Goal: Transaction & Acquisition: Purchase product/service

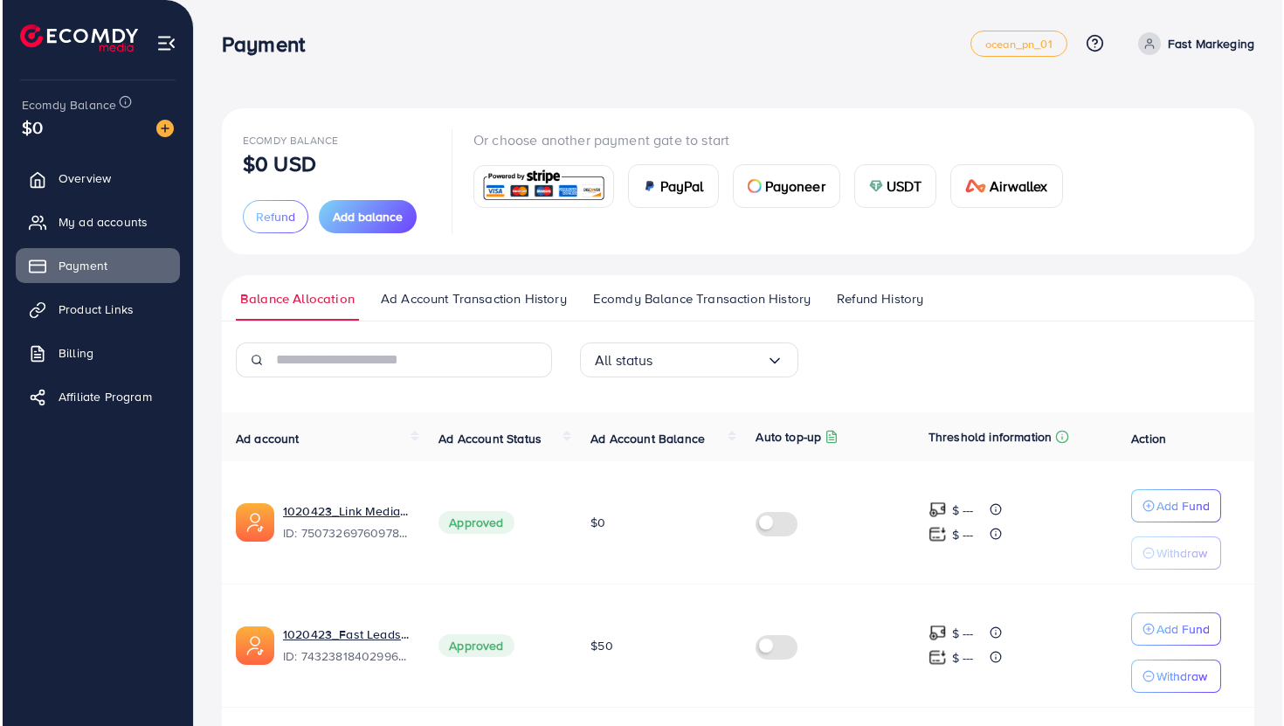
scroll to position [55, 0]
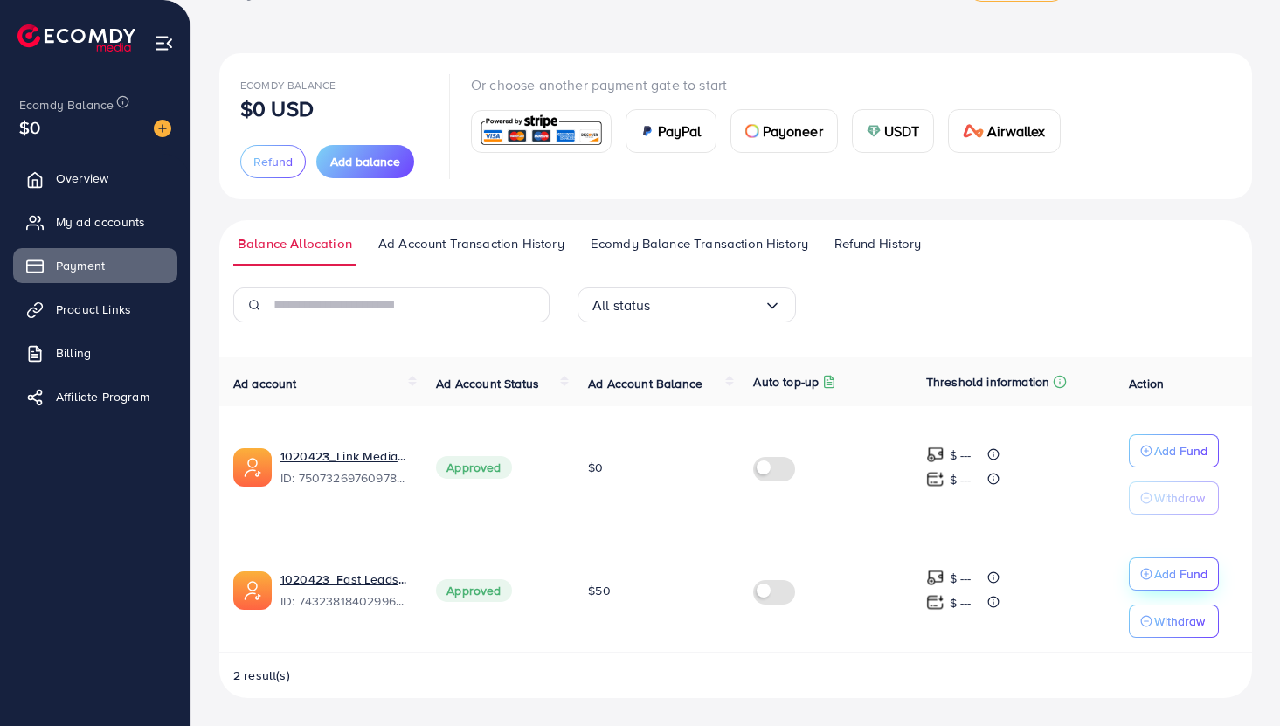
click at [1141, 570] on icon "button" at bounding box center [1146, 574] width 12 height 12
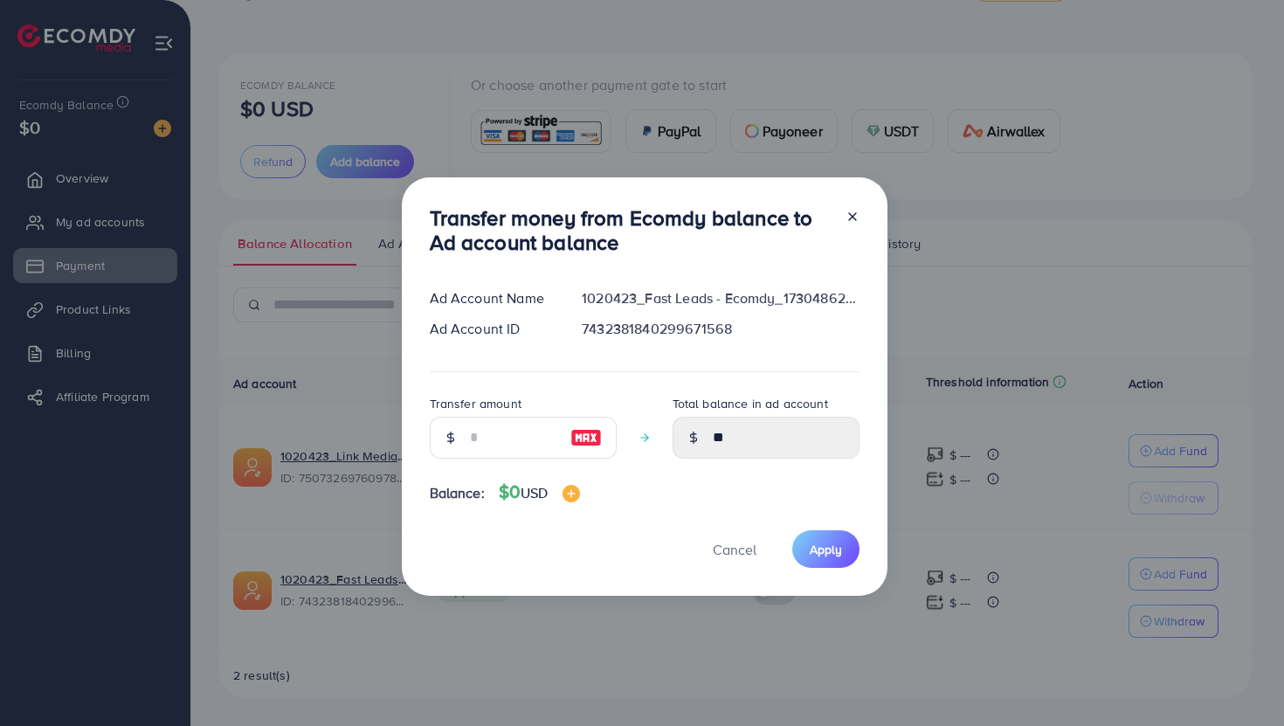
click at [577, 485] on div "Transfer money from Ecomdy balance to Ad account balance Ad Account Name 102042…" at bounding box center [645, 386] width 486 height 419
click at [577, 494] on img at bounding box center [571, 493] width 17 height 17
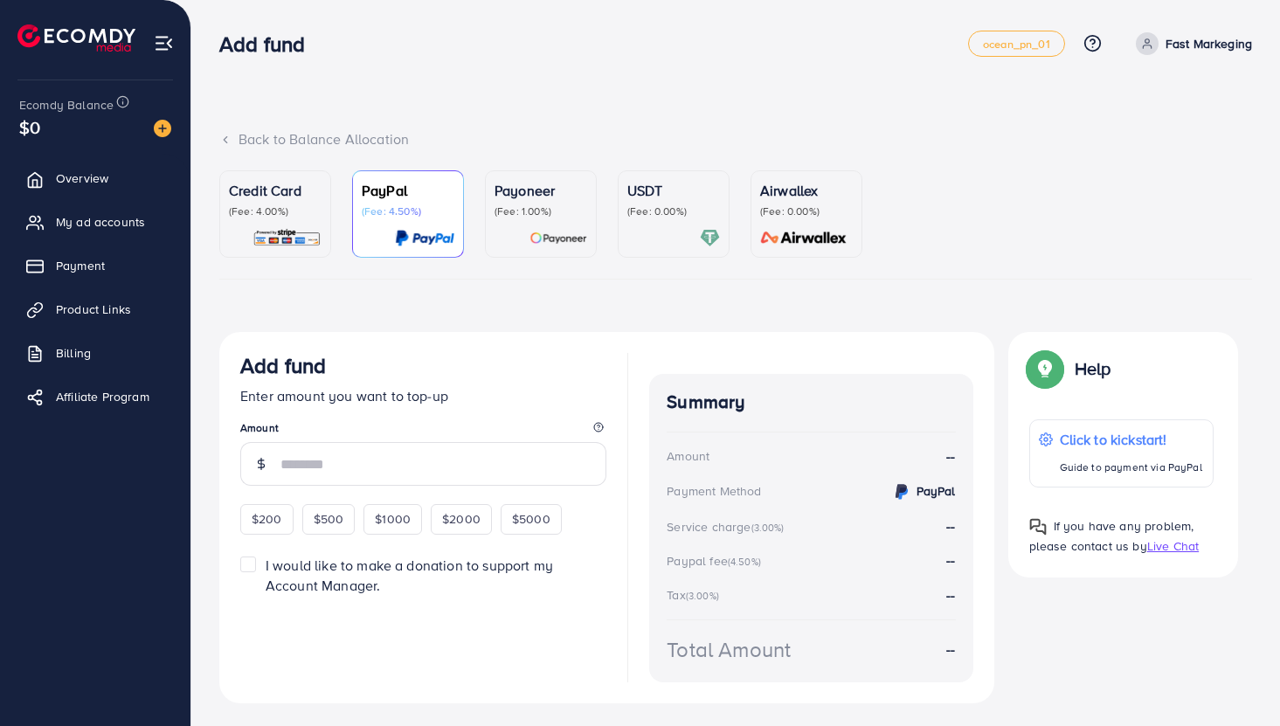
click at [544, 202] on div "Payoneer (Fee: 1.00%)" at bounding box center [540, 199] width 93 height 38
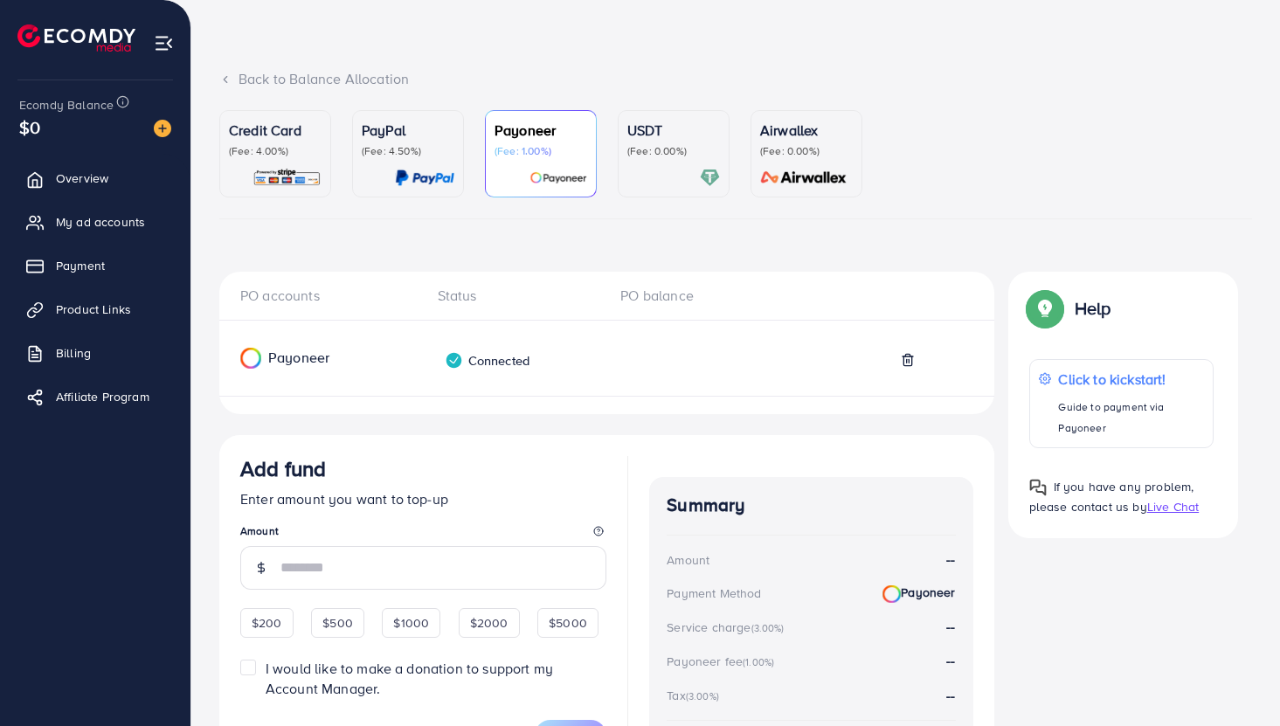
scroll to position [242, 0]
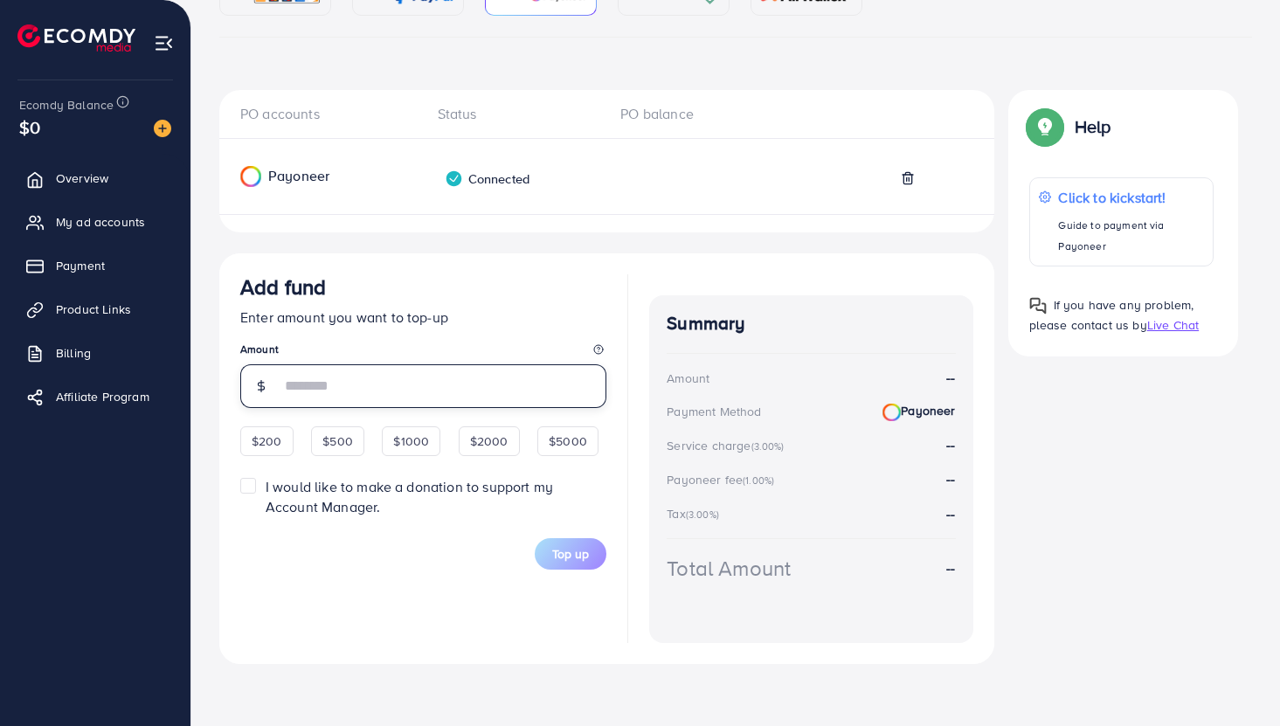
click at [381, 393] on input "number" at bounding box center [443, 386] width 326 height 44
click at [399, 435] on span "Add fund Enter amount you want to top-up Amount $200 $500 $1000 $2000 $5000 I w…" at bounding box center [423, 421] width 366 height 295
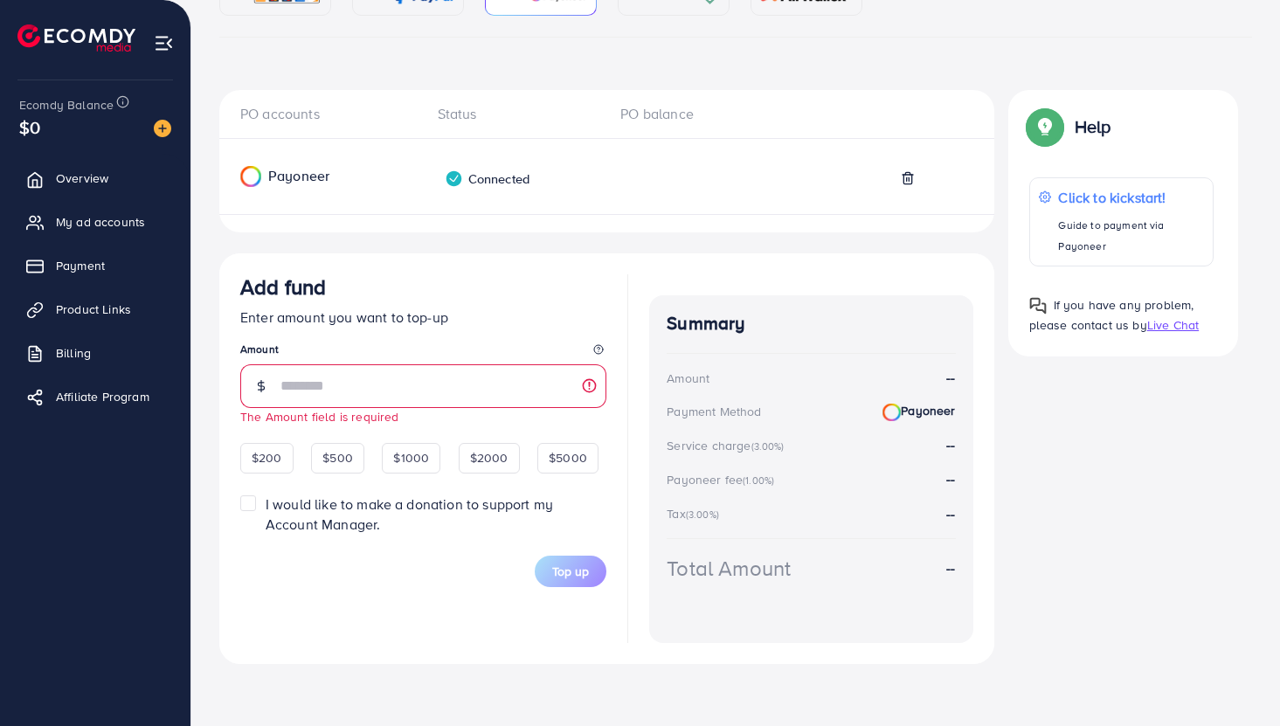
click at [426, 476] on span "Add fund Enter amount you want to top-up Amount The Amount field is required $2…" at bounding box center [423, 430] width 366 height 313
click at [425, 467] on div "$1000" at bounding box center [411, 458] width 59 height 30
type input "****"
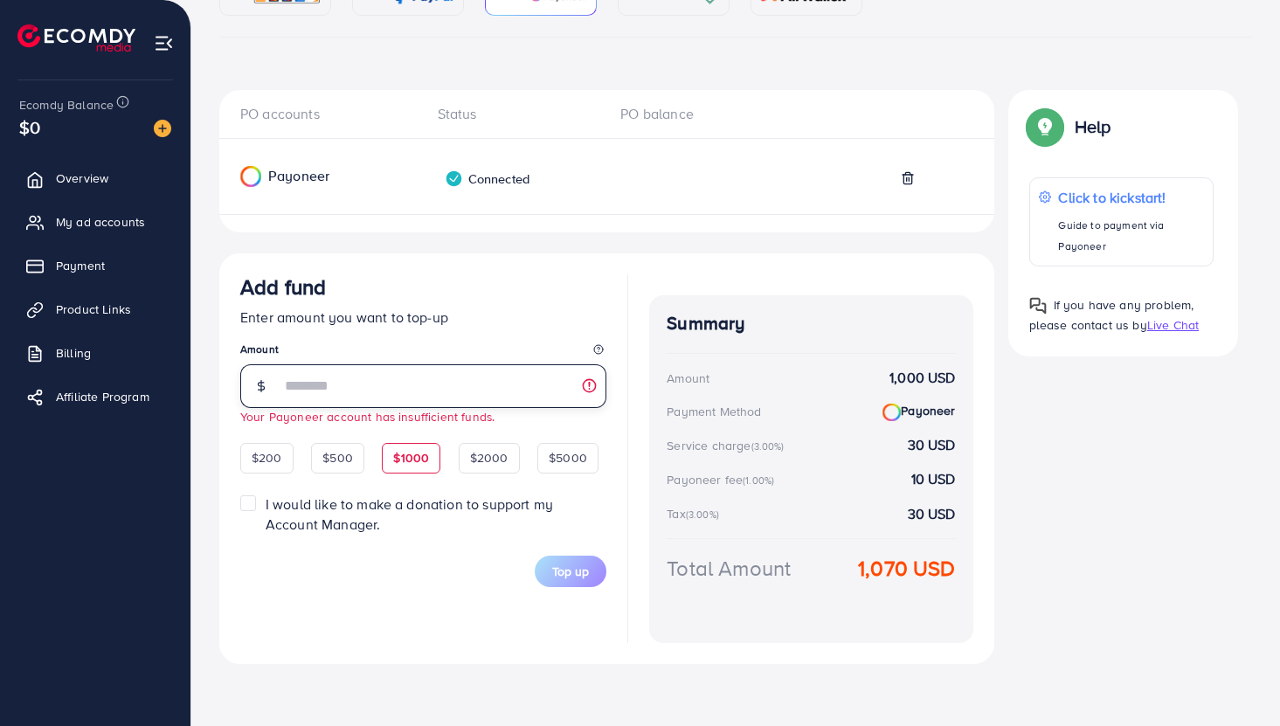
click at [371, 396] on input "****" at bounding box center [443, 386] width 326 height 44
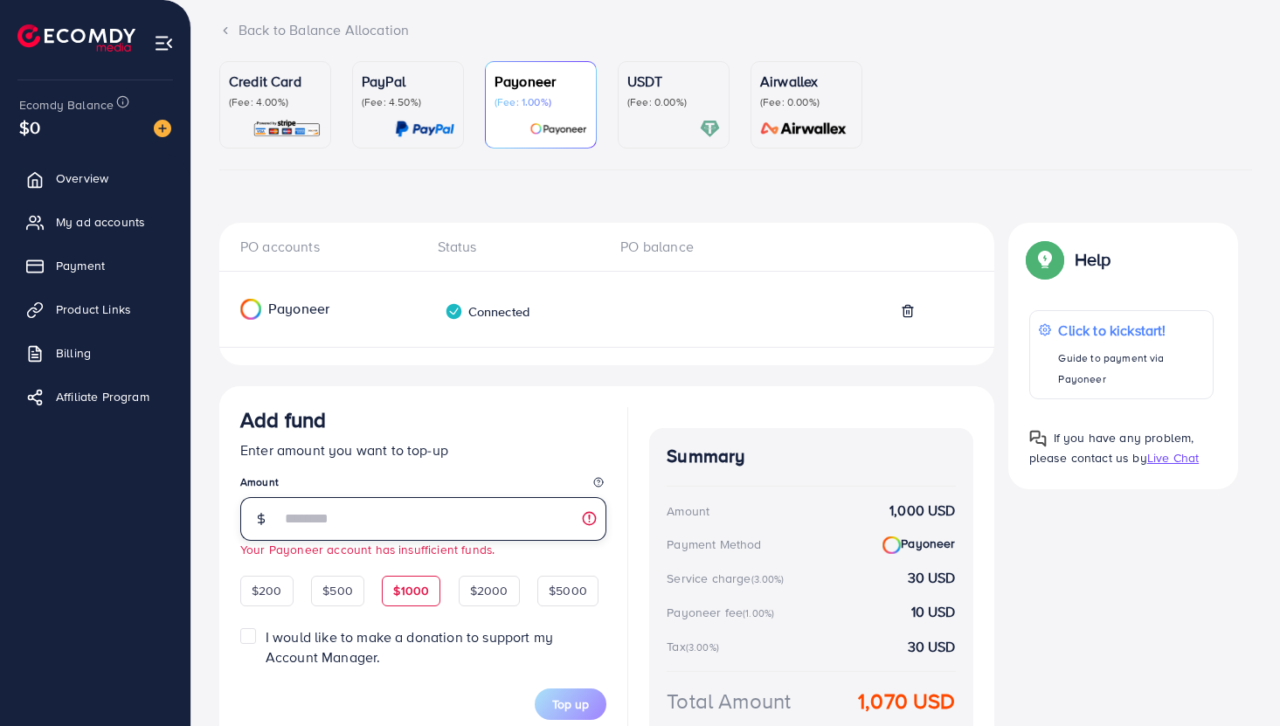
scroll to position [103, 0]
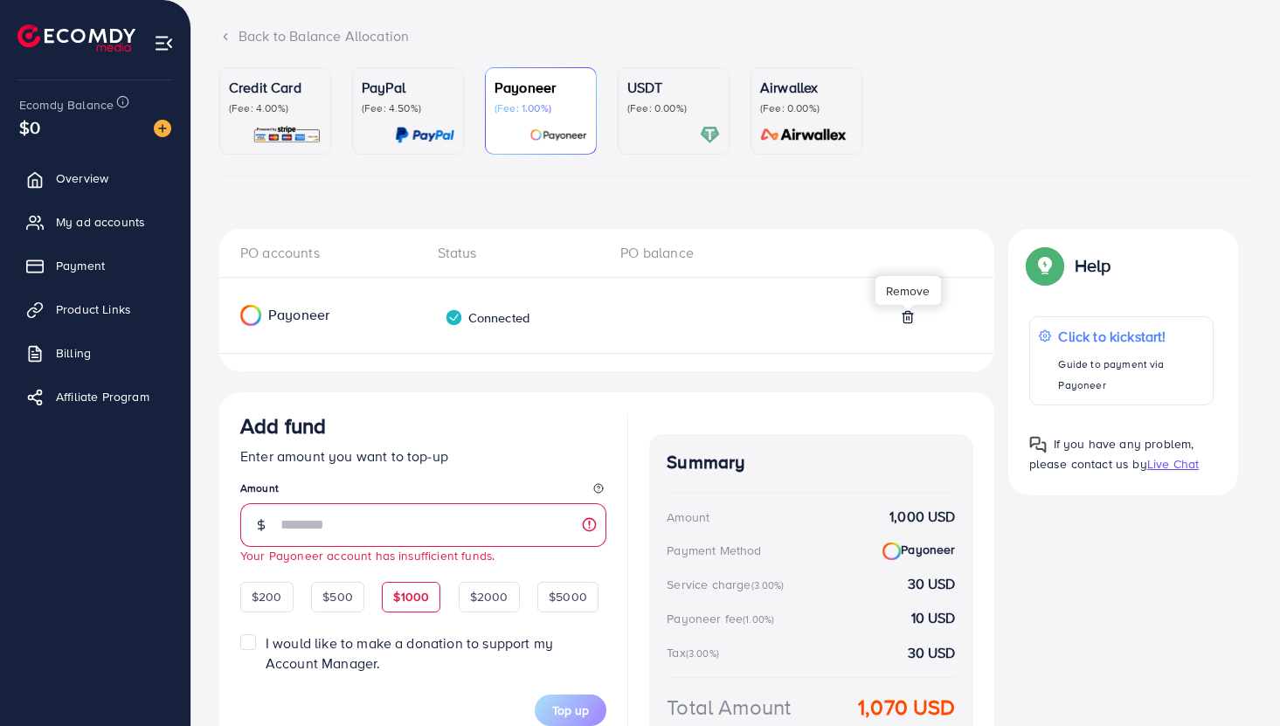
click at [903, 315] on icon at bounding box center [907, 316] width 8 height 11
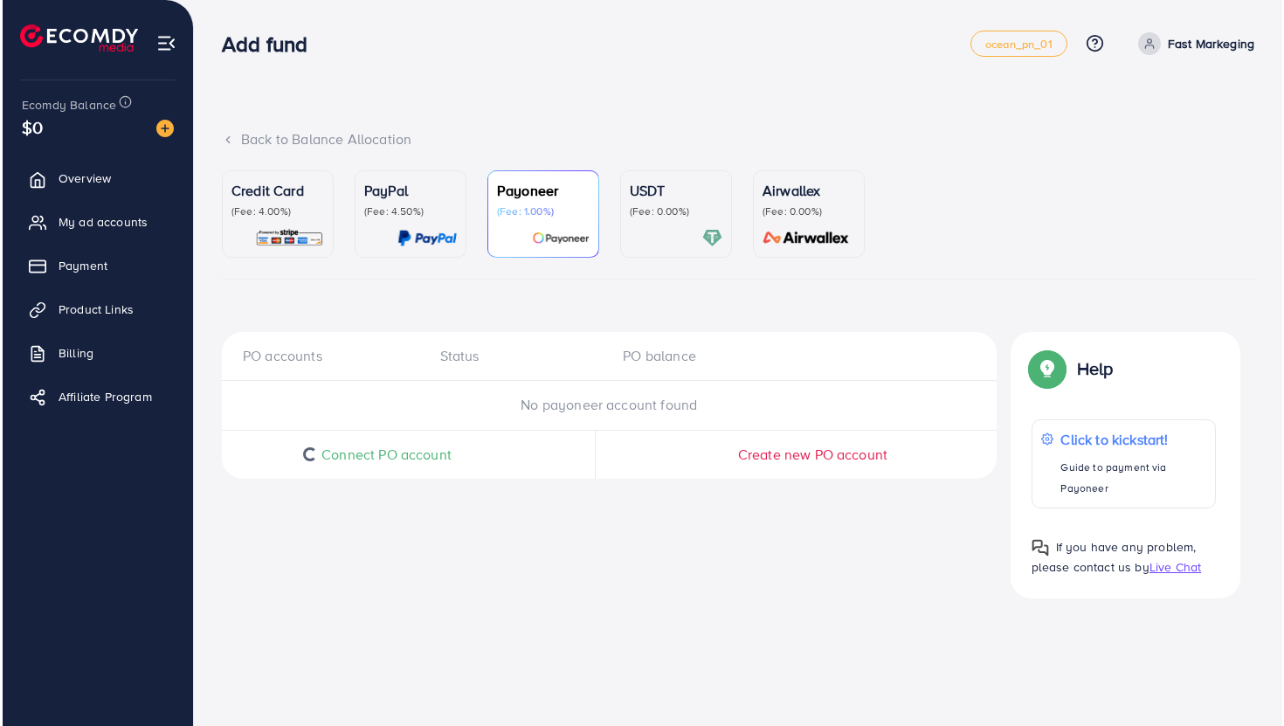
scroll to position [0, 0]
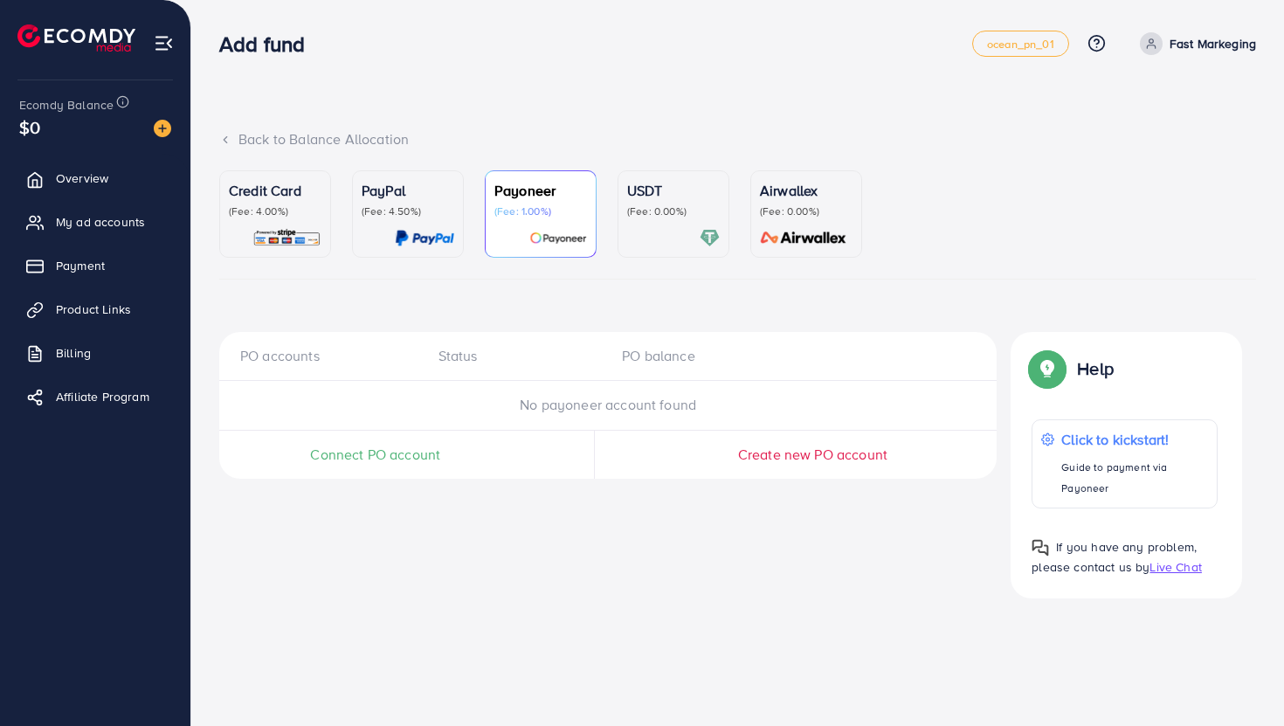
click at [388, 452] on span "Connect PO account" at bounding box center [375, 455] width 130 height 20
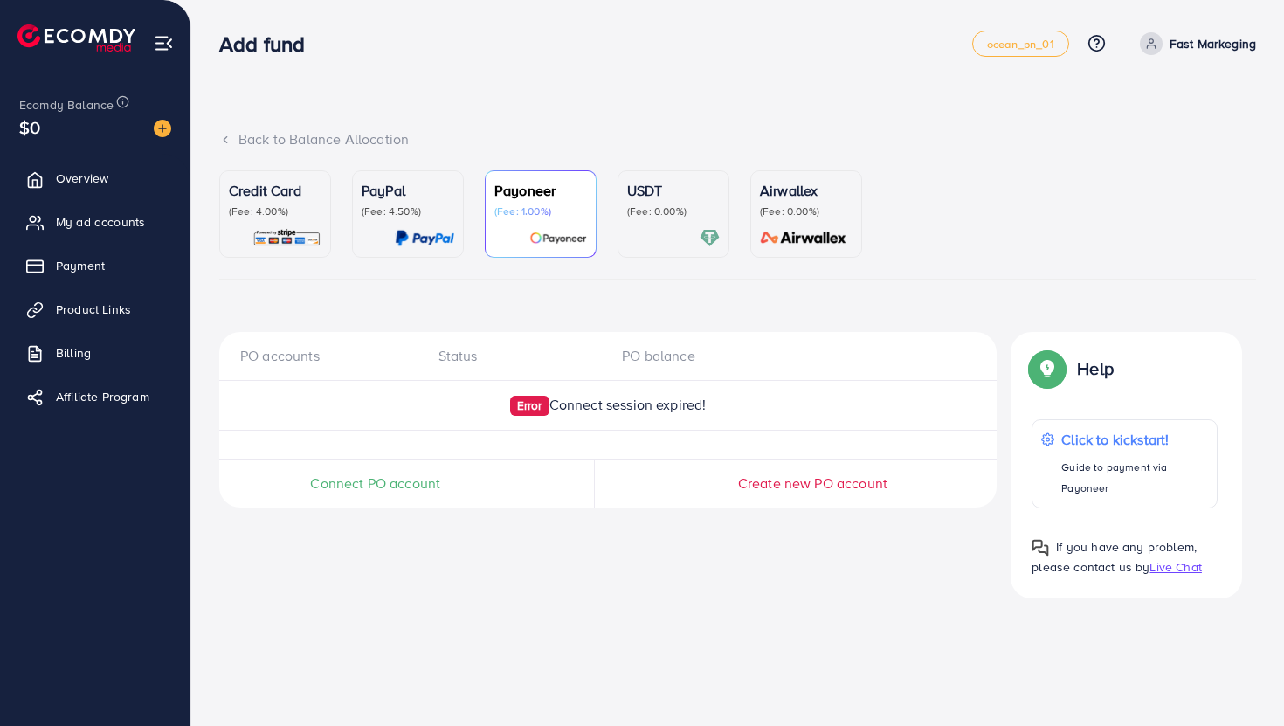
click at [408, 492] on span "Connect PO account" at bounding box center [375, 484] width 130 height 20
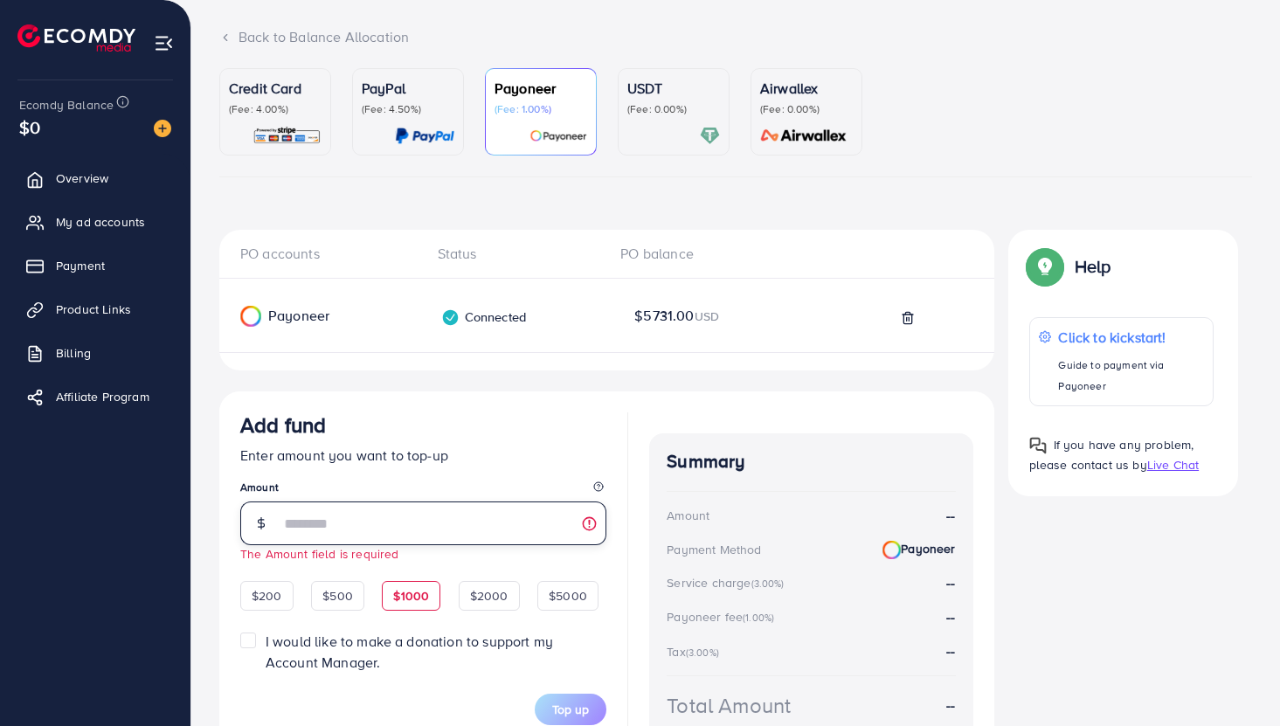
scroll to position [176, 0]
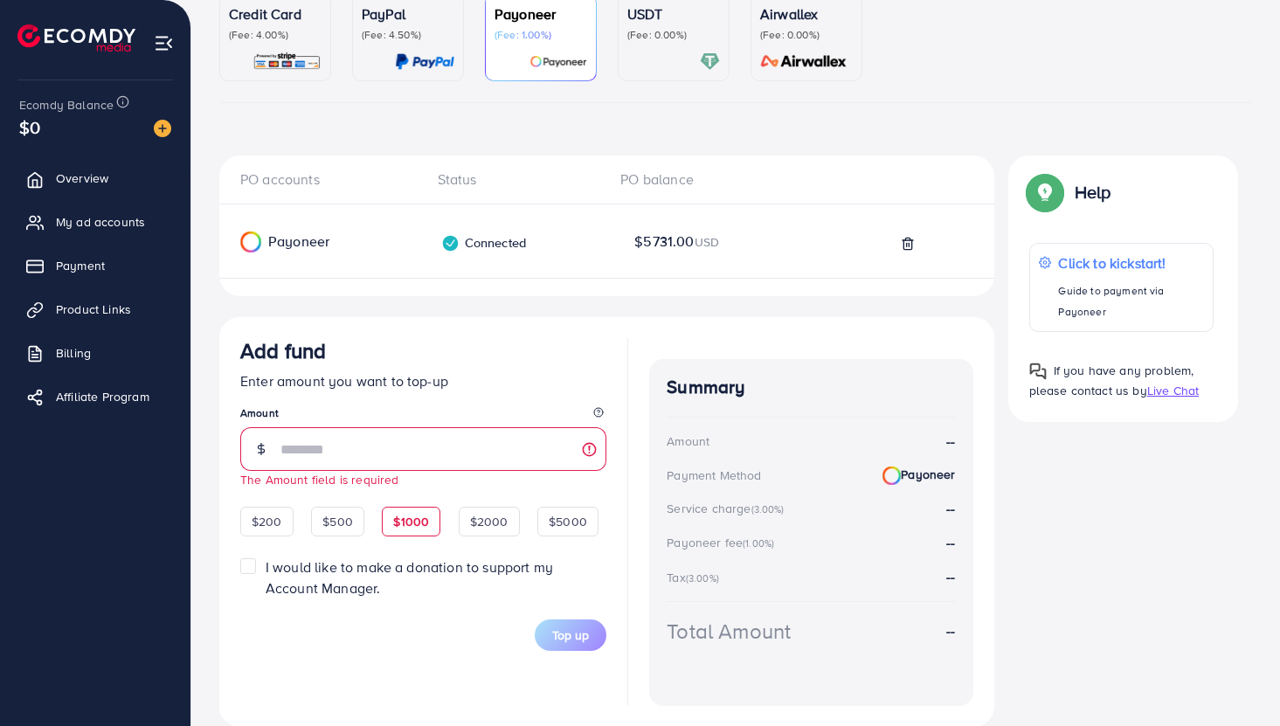
click at [419, 533] on div "$1000" at bounding box center [411, 522] width 59 height 30
type input "****"
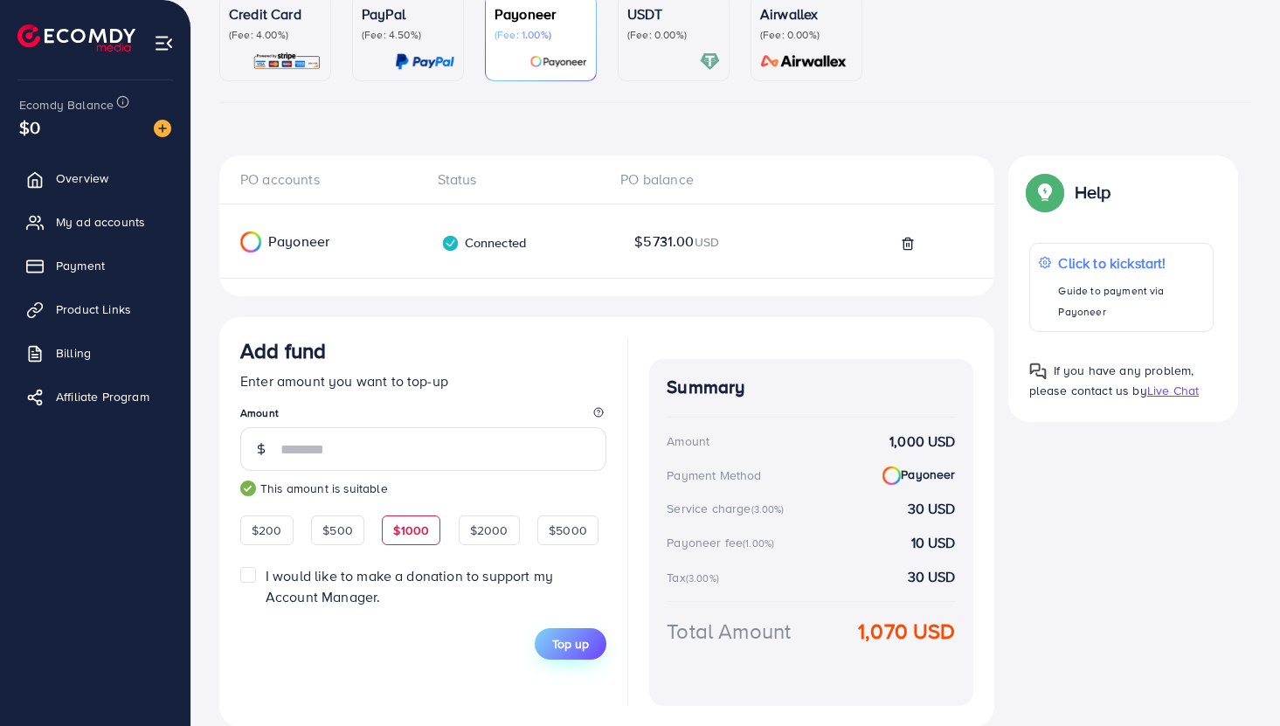
click at [581, 645] on span "Top up" at bounding box center [570, 643] width 37 height 17
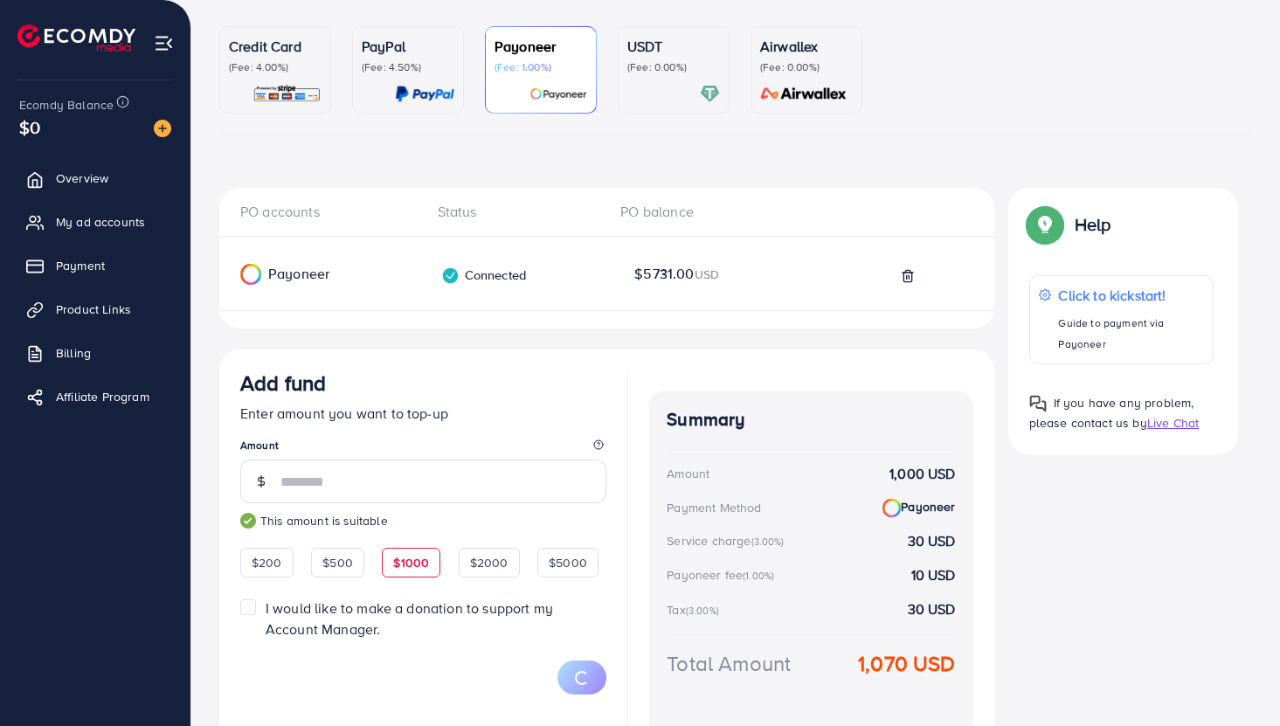
scroll to position [113, 0]
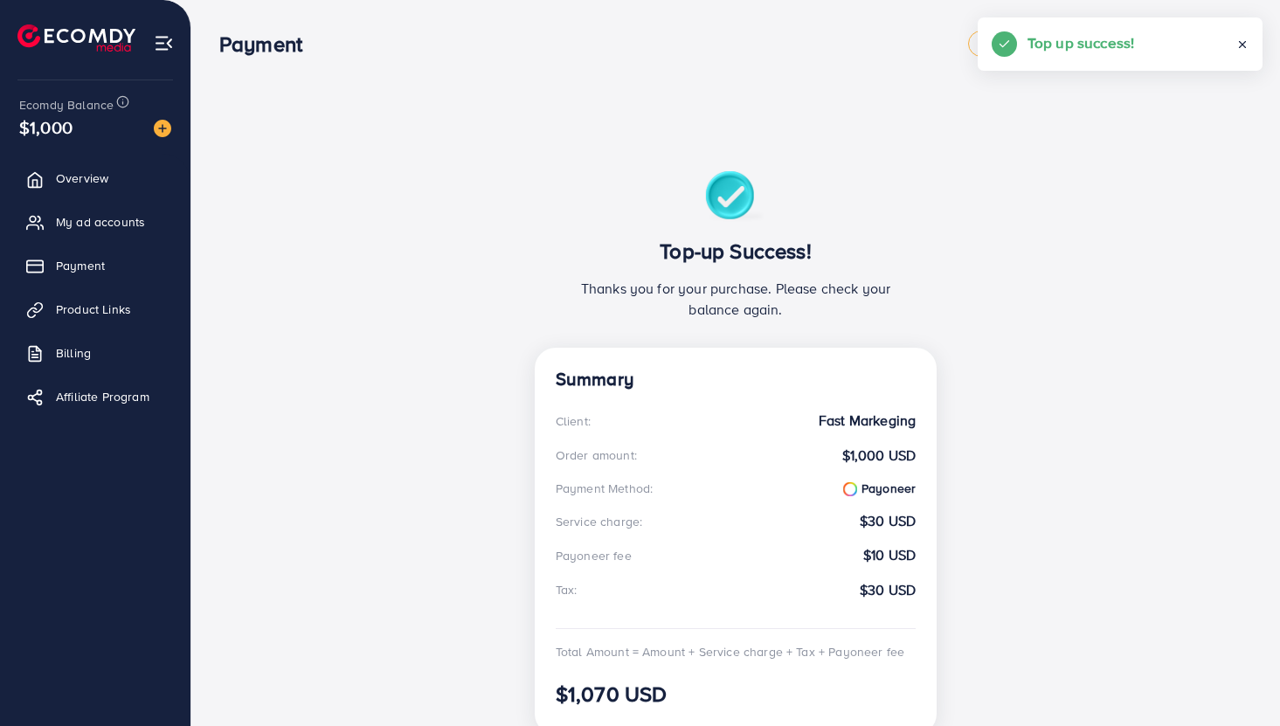
scroll to position [189, 0]
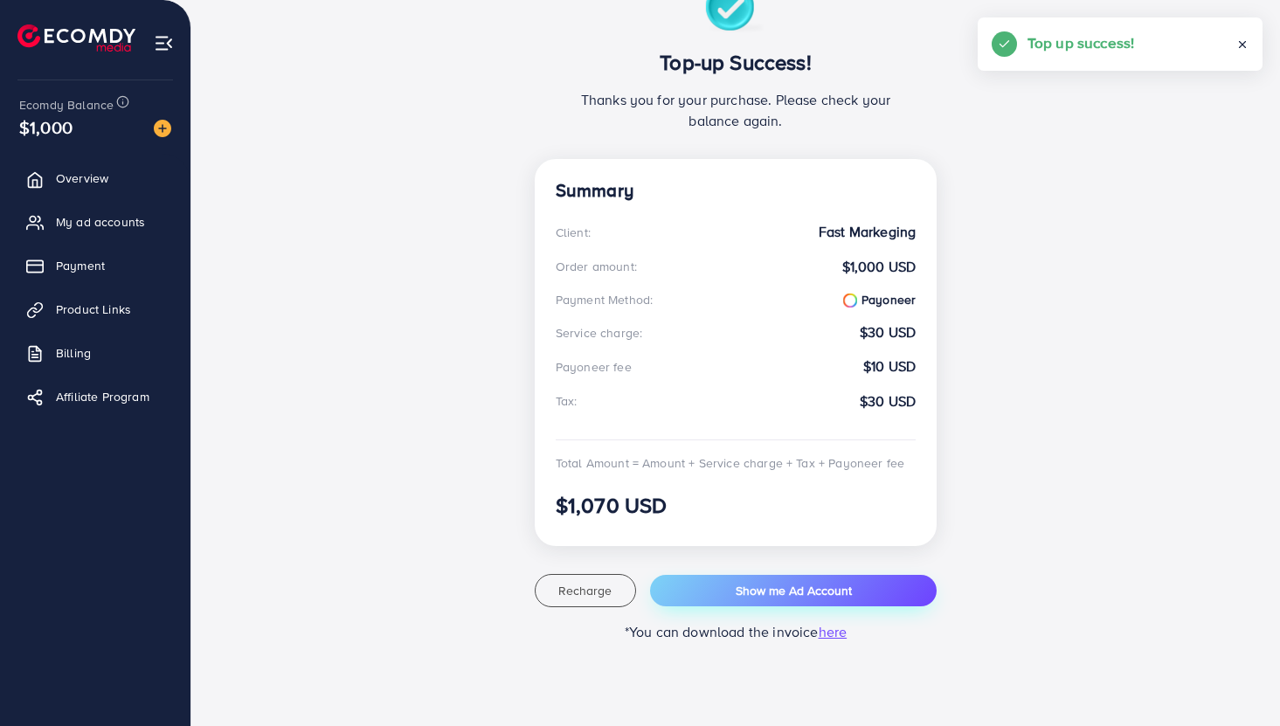
click at [677, 598] on button "Show me Ad Account" at bounding box center [793, 590] width 287 height 31
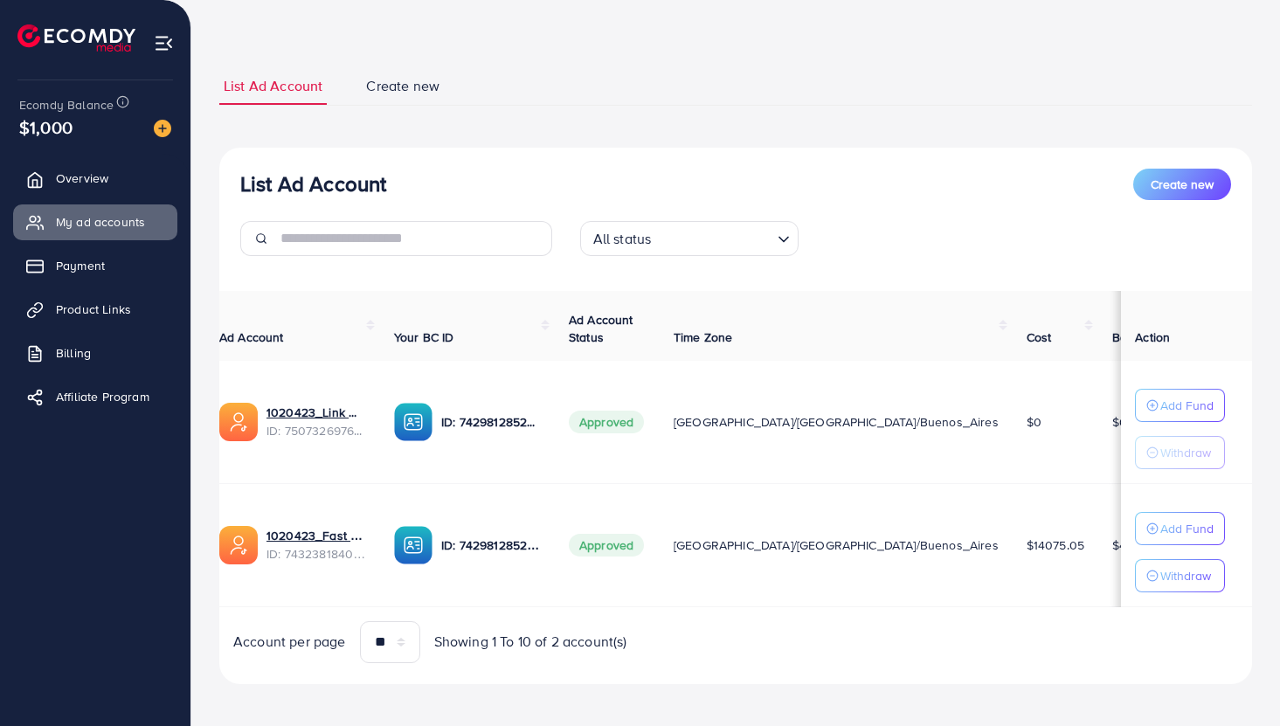
scroll to position [0, 16]
drag, startPoint x: 899, startPoint y: 543, endPoint x: 916, endPoint y: 542, distance: 16.7
click at [1025, 543] on span "$14075.05" at bounding box center [1054, 544] width 58 height 17
click at [1155, 525] on icon "button" at bounding box center [1152, 528] width 12 height 12
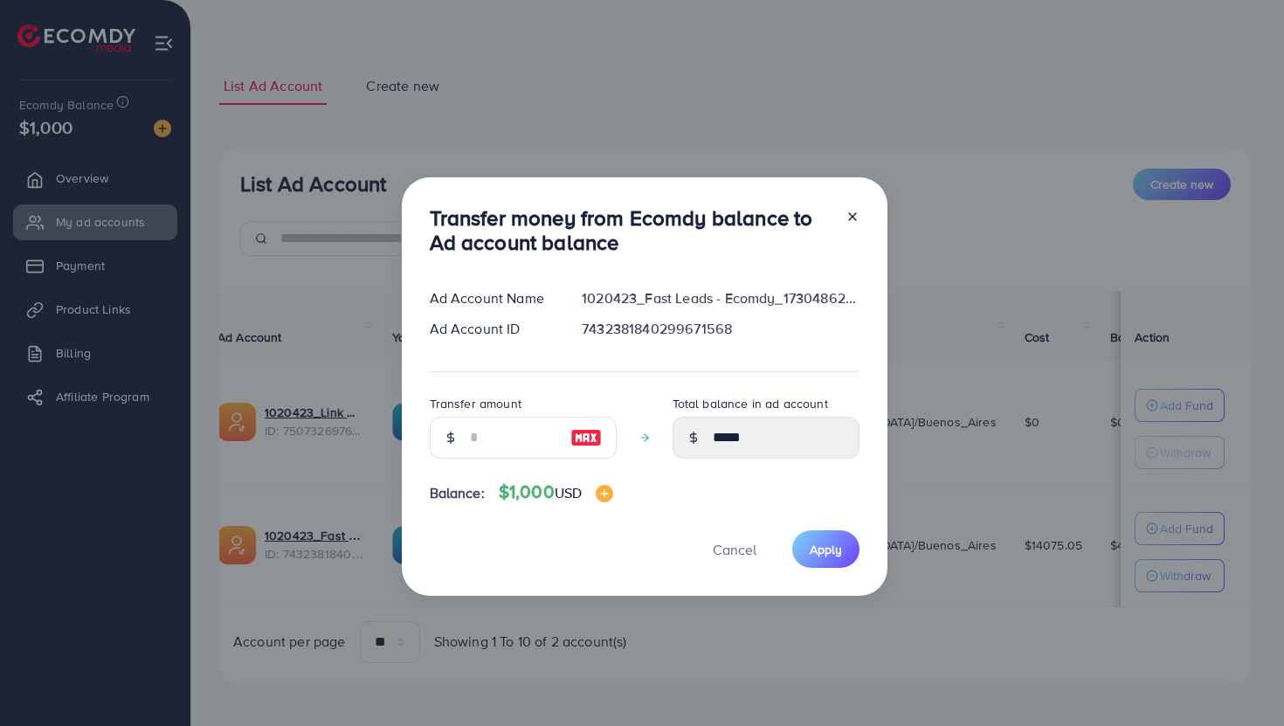
click at [586, 435] on img at bounding box center [585, 437] width 31 height 21
type input "****"
type input "*******"
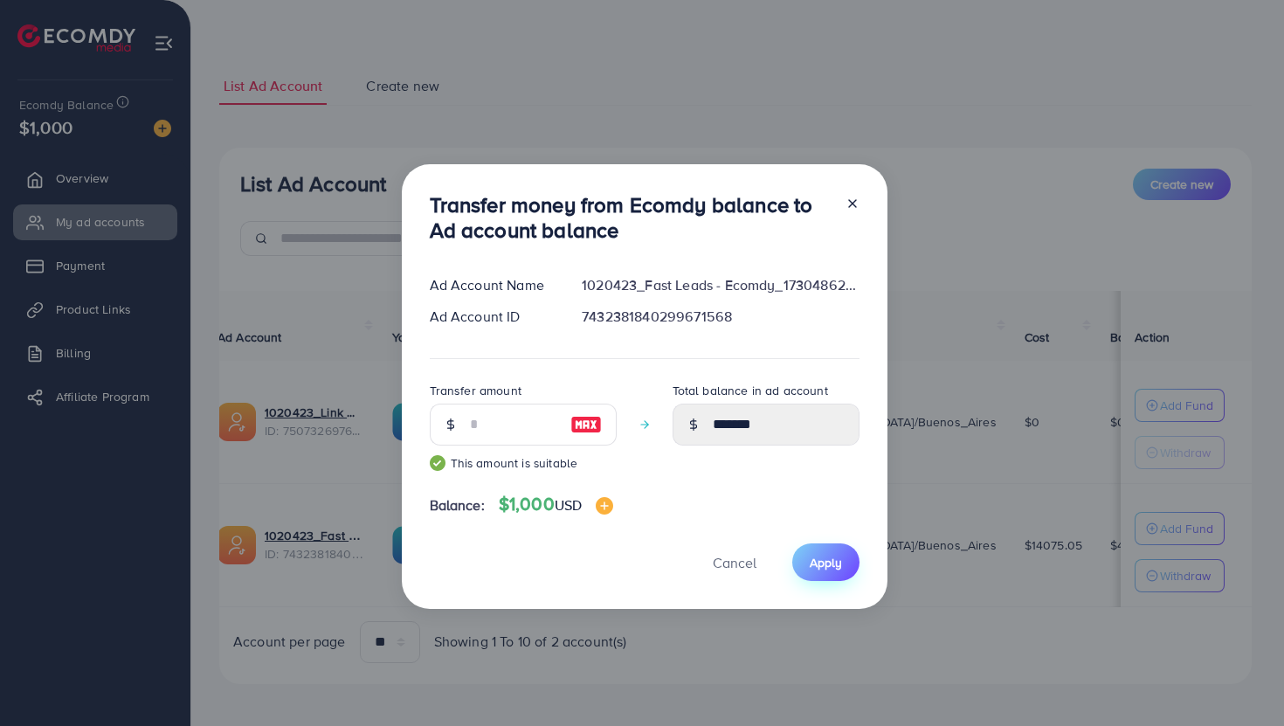
click at [831, 570] on span "Apply" at bounding box center [826, 562] width 32 height 17
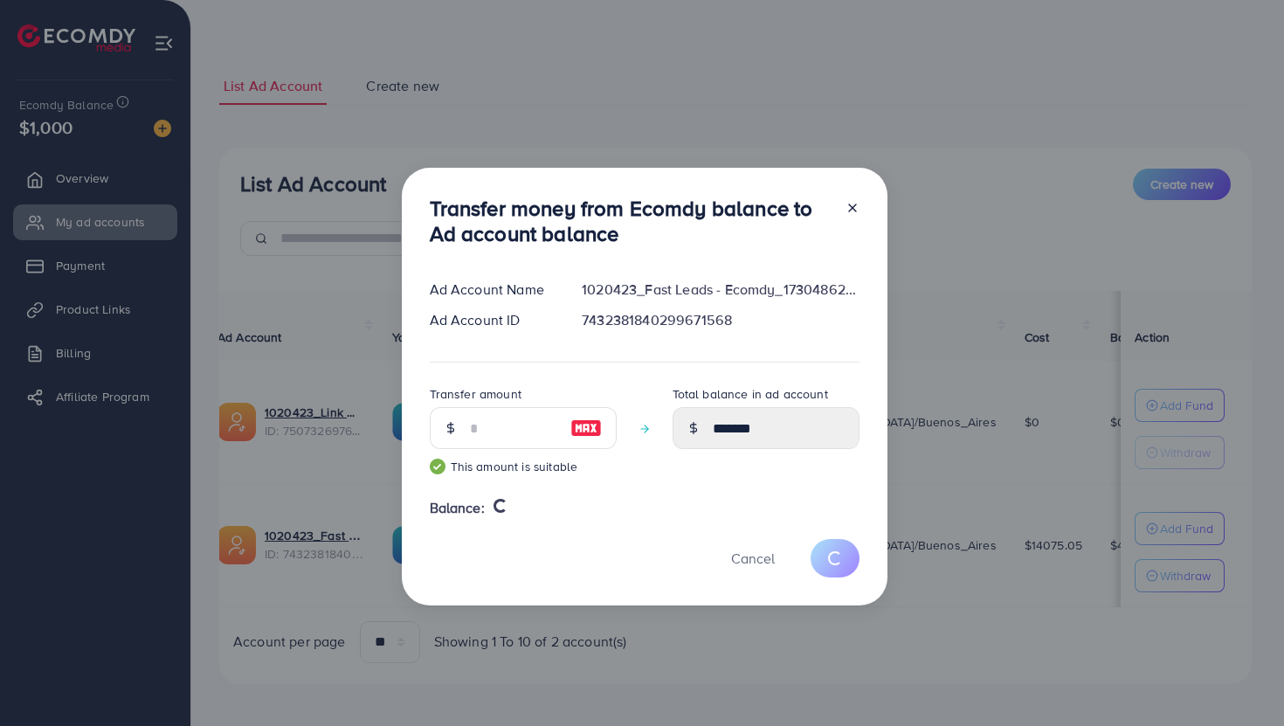
type input "*****"
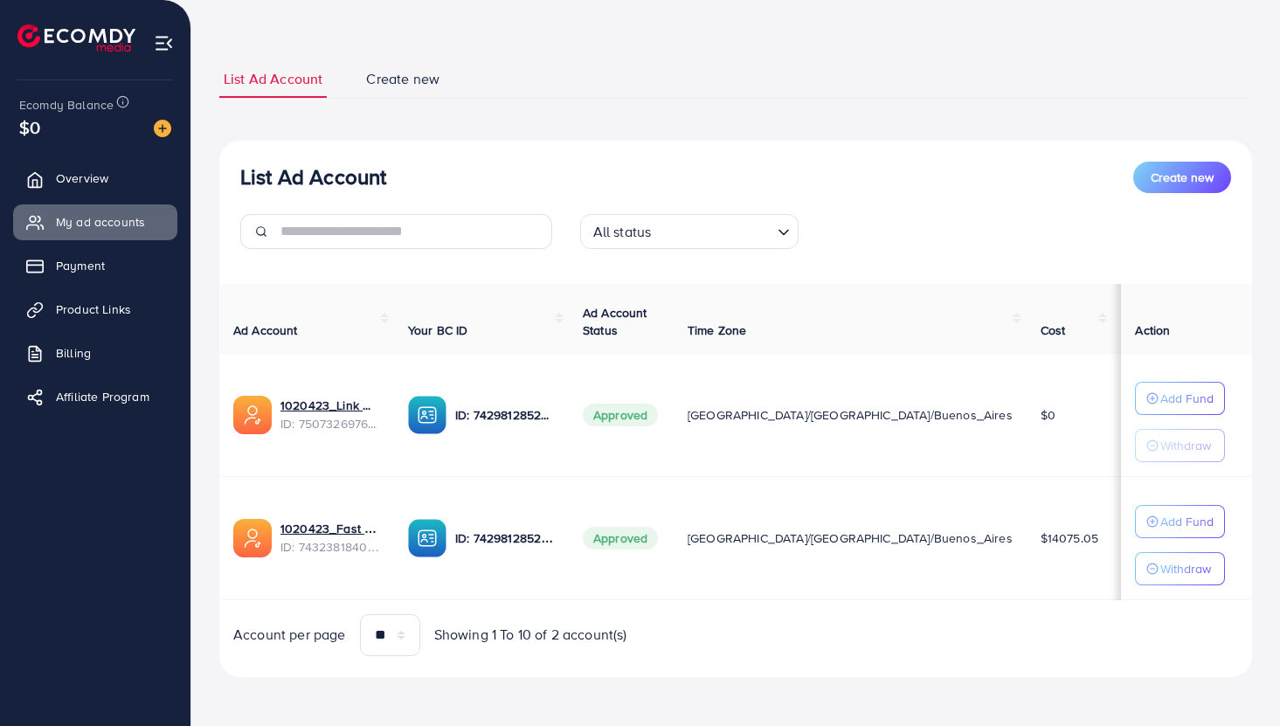
scroll to position [0, 156]
